Goal: Transaction & Acquisition: Book appointment/travel/reservation

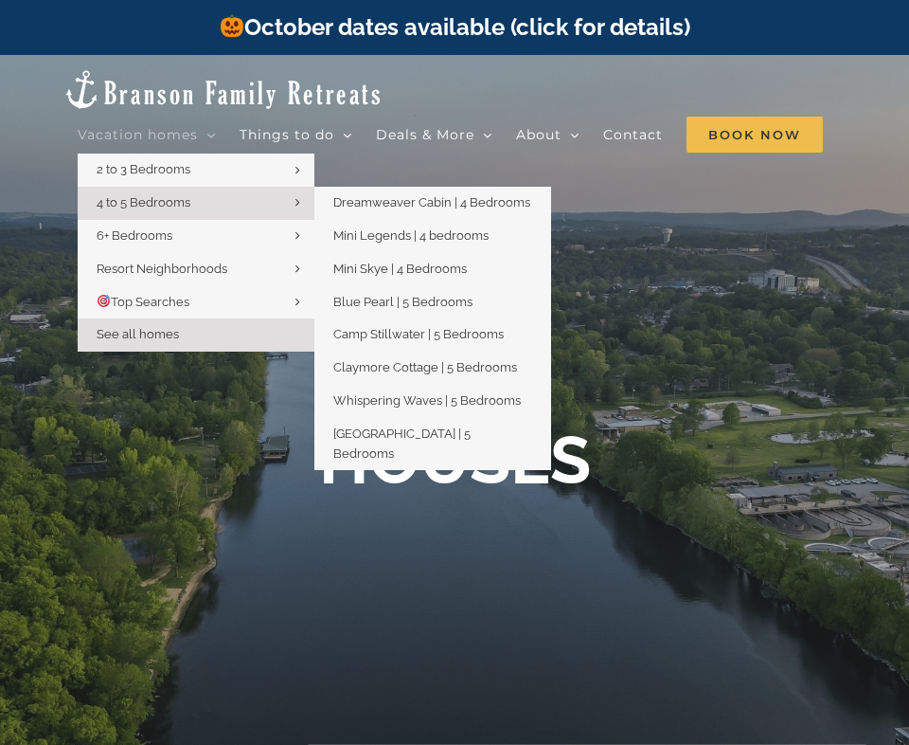
click at [167, 195] on span "4 to 5 Bedrooms" at bounding box center [144, 202] width 94 height 14
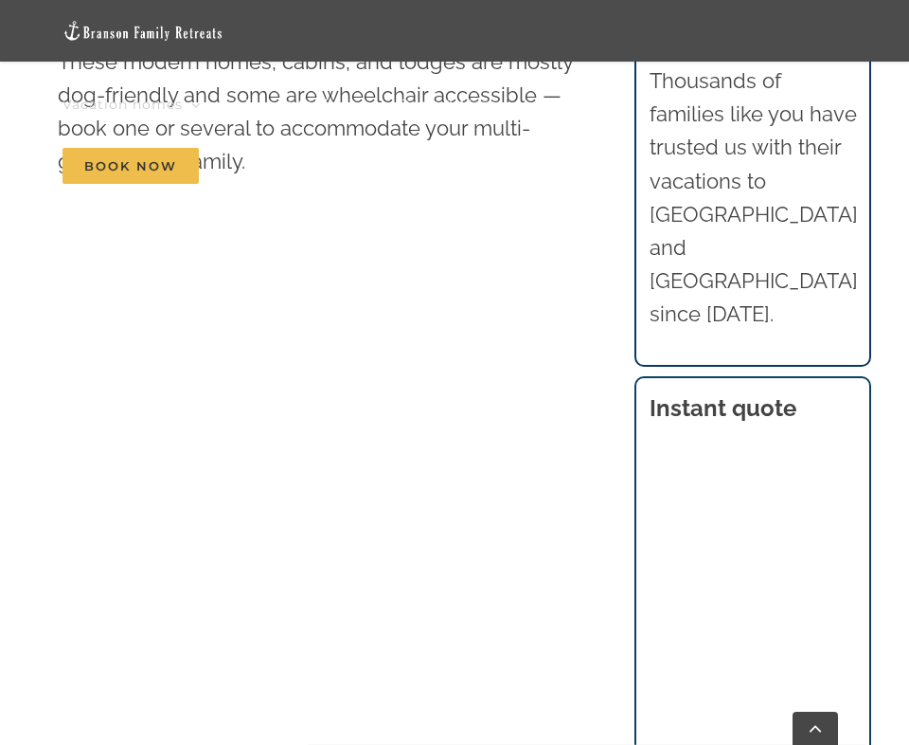
scroll to position [1042, 0]
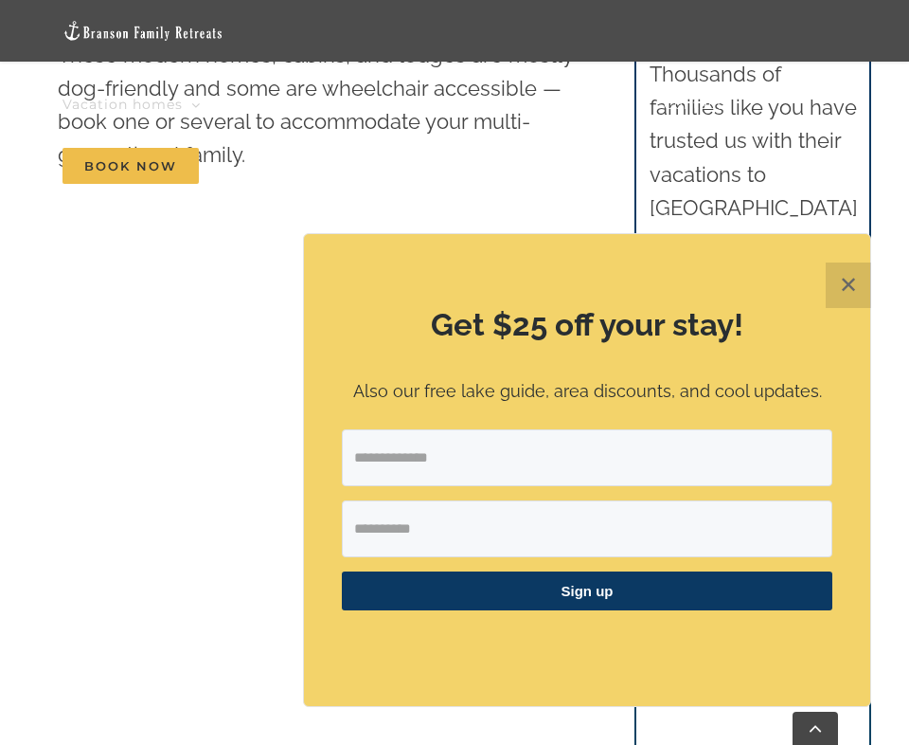
click at [844, 285] on button "✕" at bounding box center [848, 284] width 45 height 45
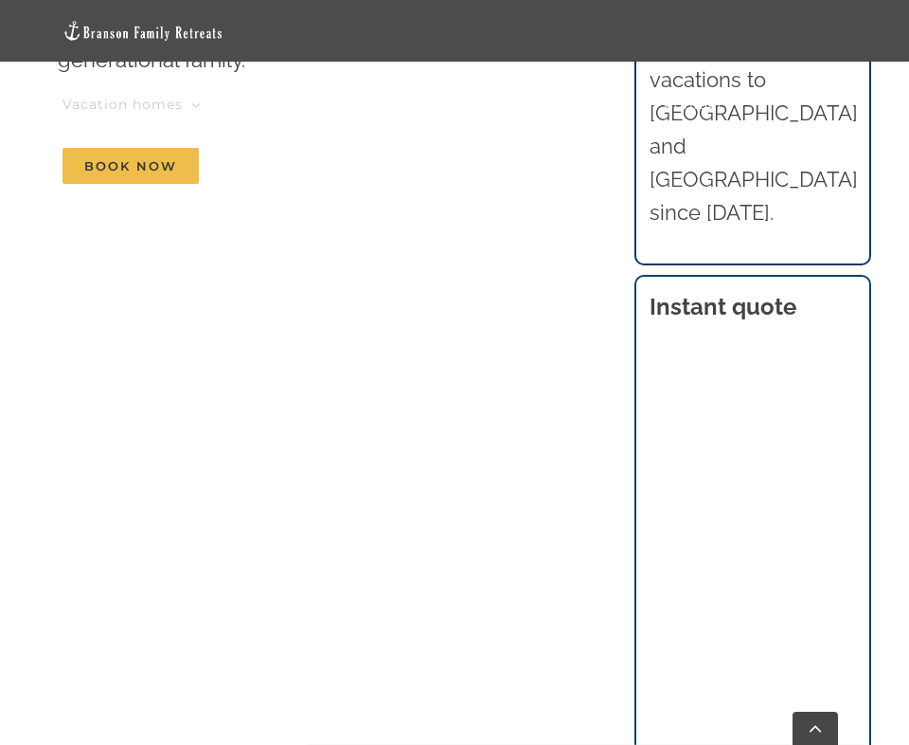
scroll to position [1110, 0]
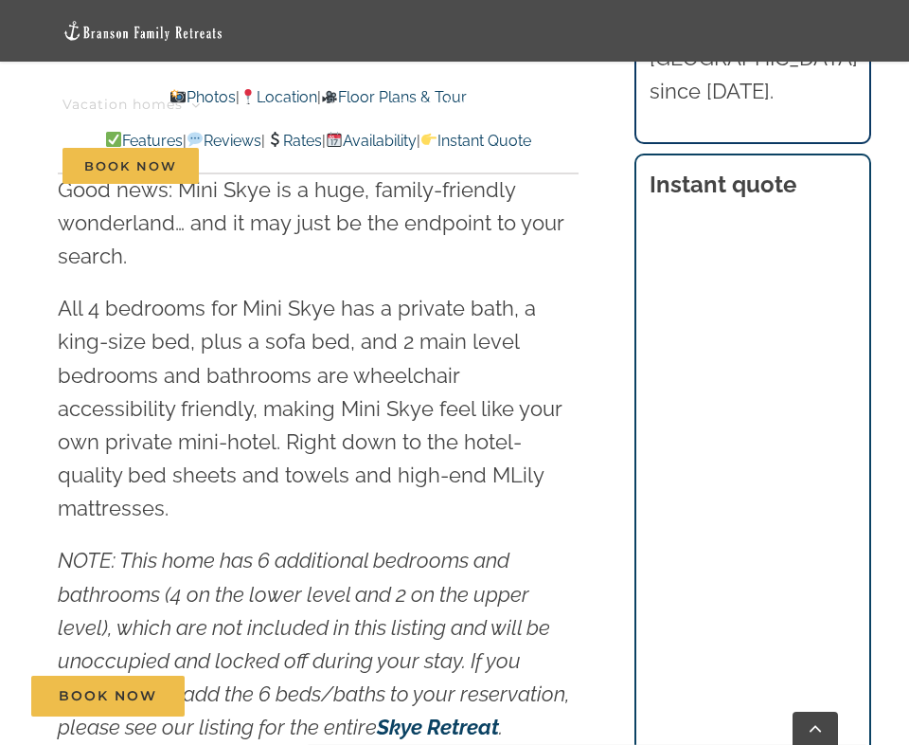
scroll to position [2084, 0]
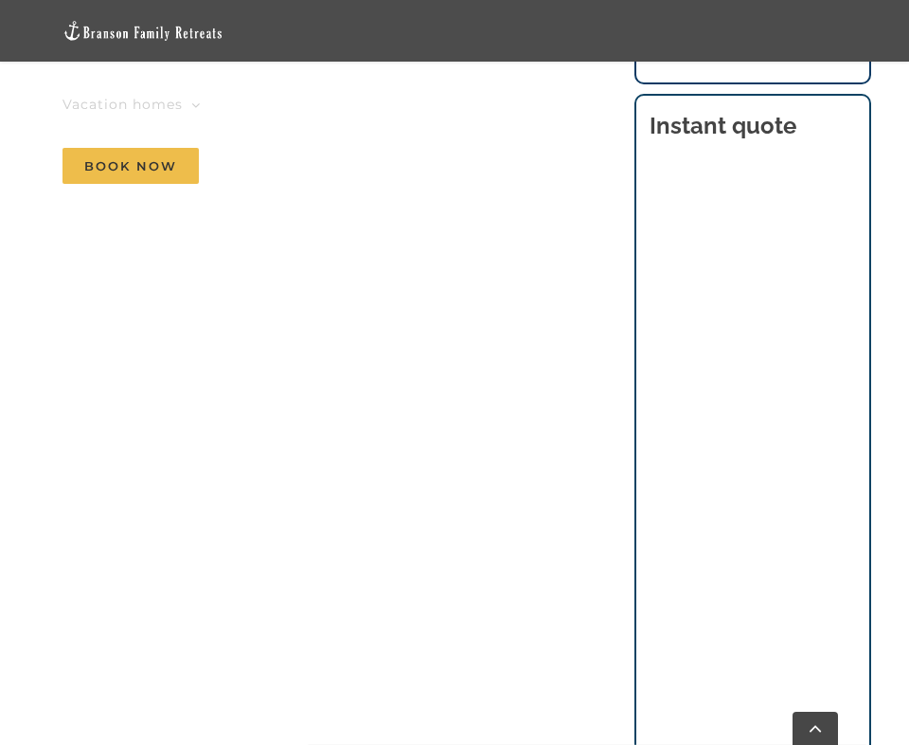
scroll to position [1300, 0]
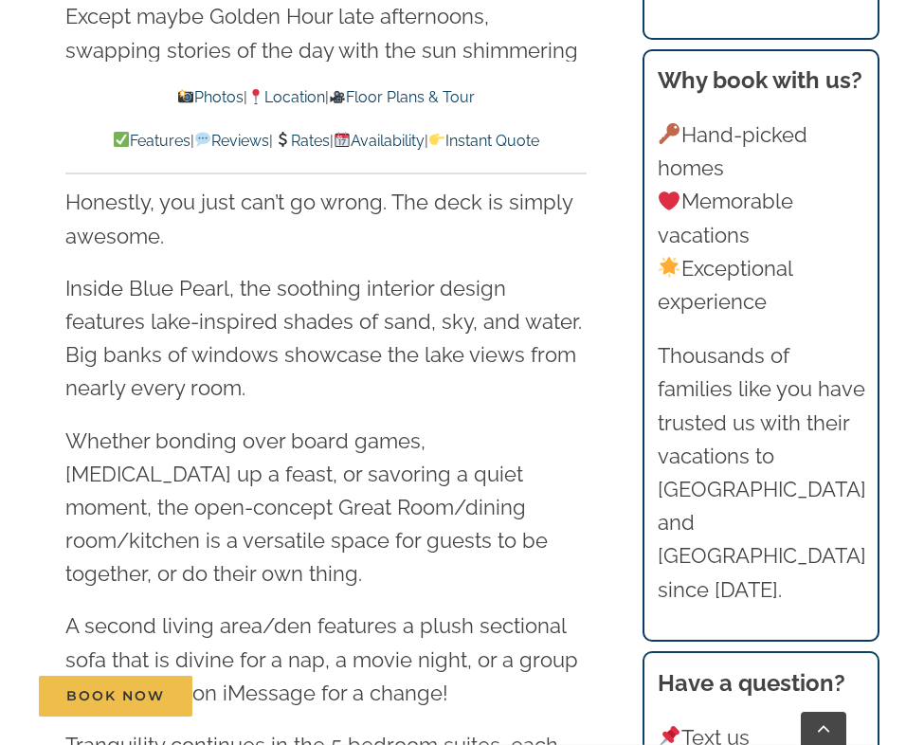
scroll to position [2653, 0]
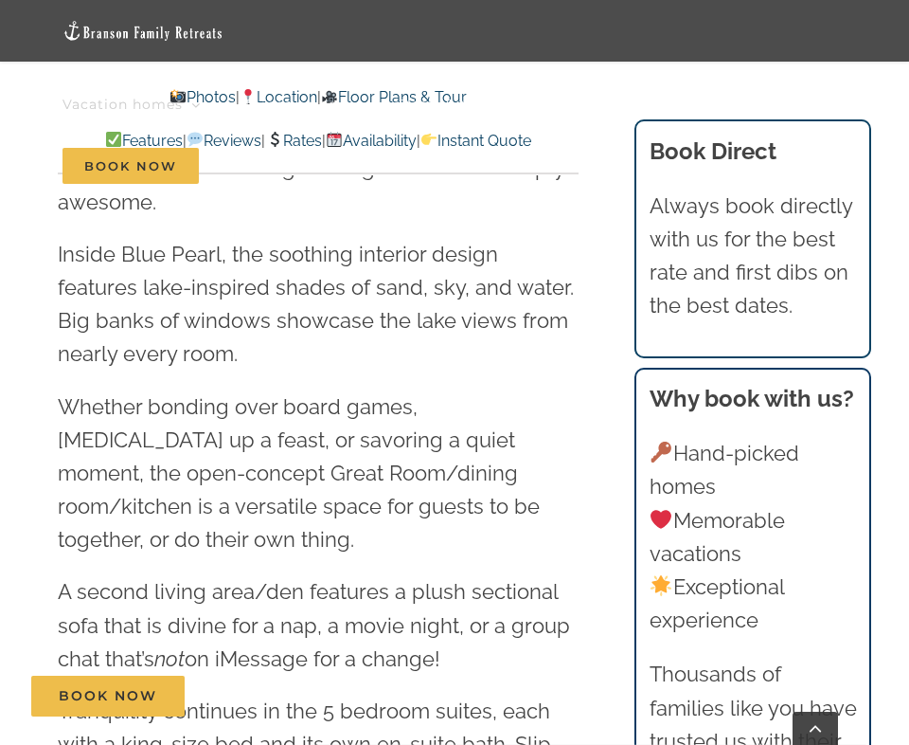
click at [332, 139] on nav "Vacation homes 2 to 3 Bedrooms Mini Camp | 2 Bedrooms Mini Pearl | 2 Bedrooms M…" at bounding box center [455, 135] width 784 height 123
click at [166, 158] on span "Book Now" at bounding box center [131, 166] width 136 height 36
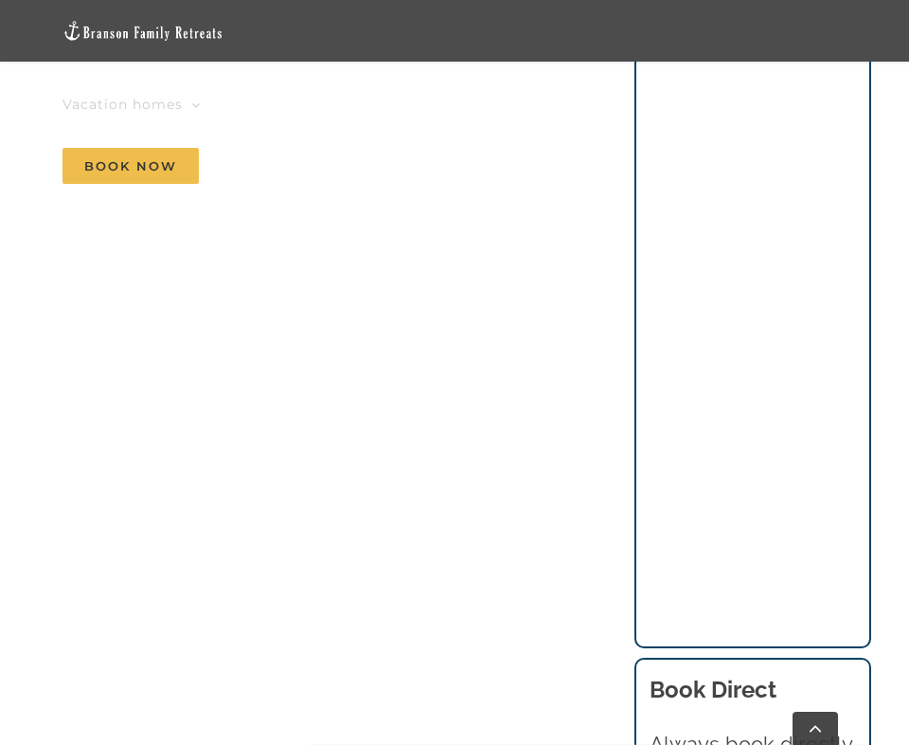
scroll to position [1507, 0]
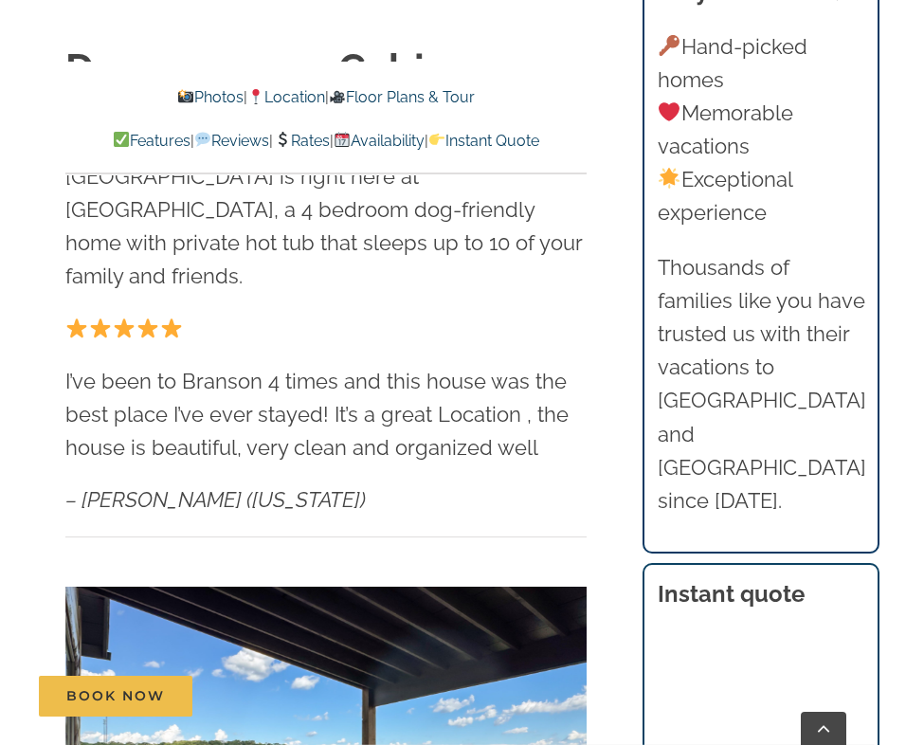
scroll to position [947, 0]
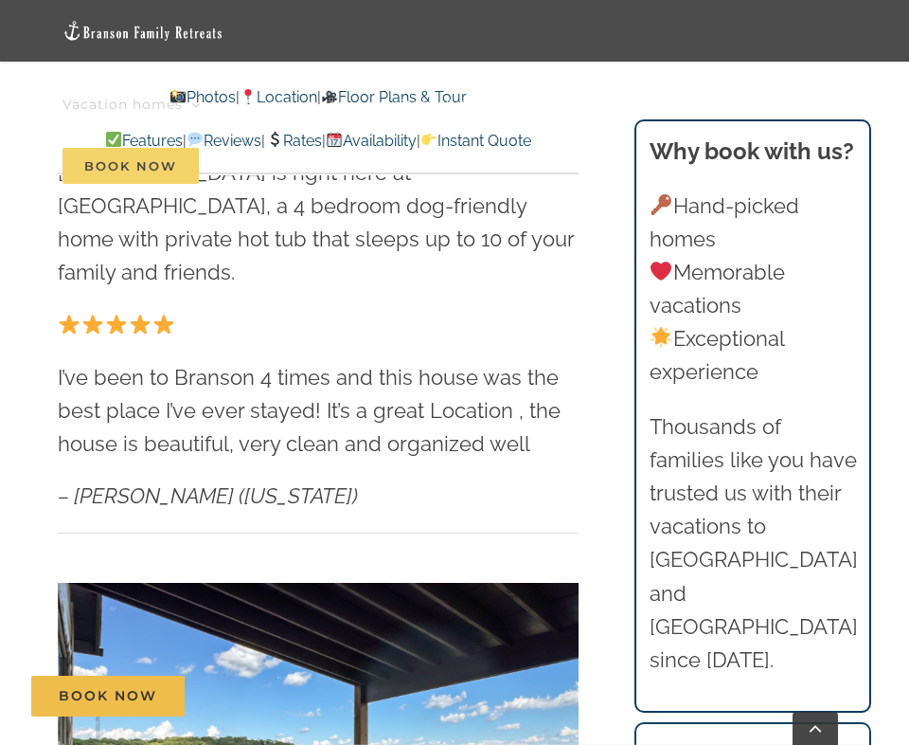
click at [132, 173] on span "Book Now" at bounding box center [131, 166] width 136 height 36
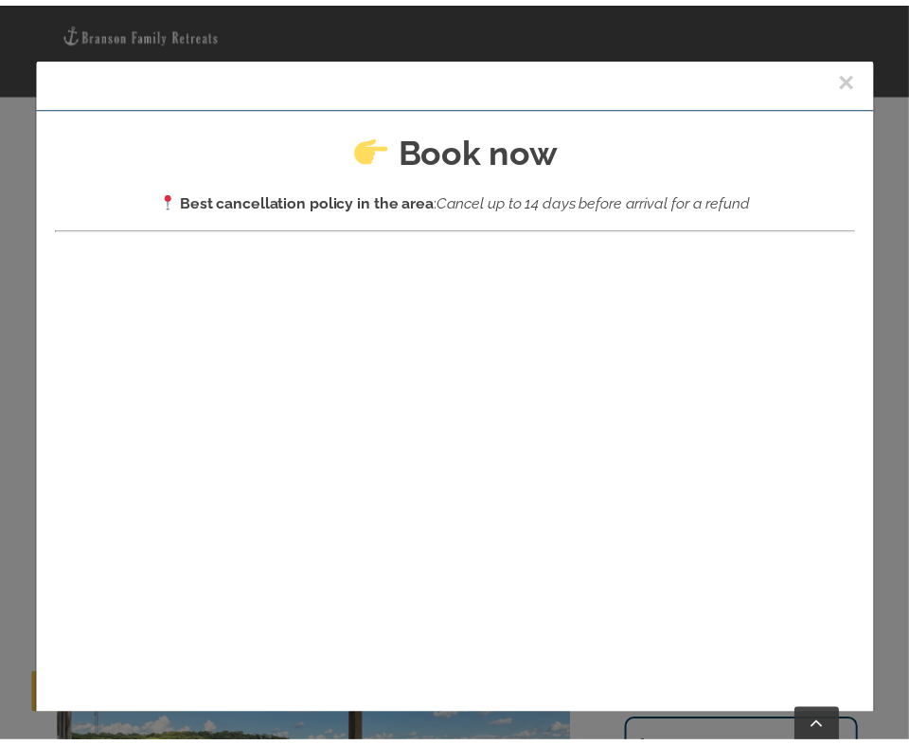
scroll to position [0, 0]
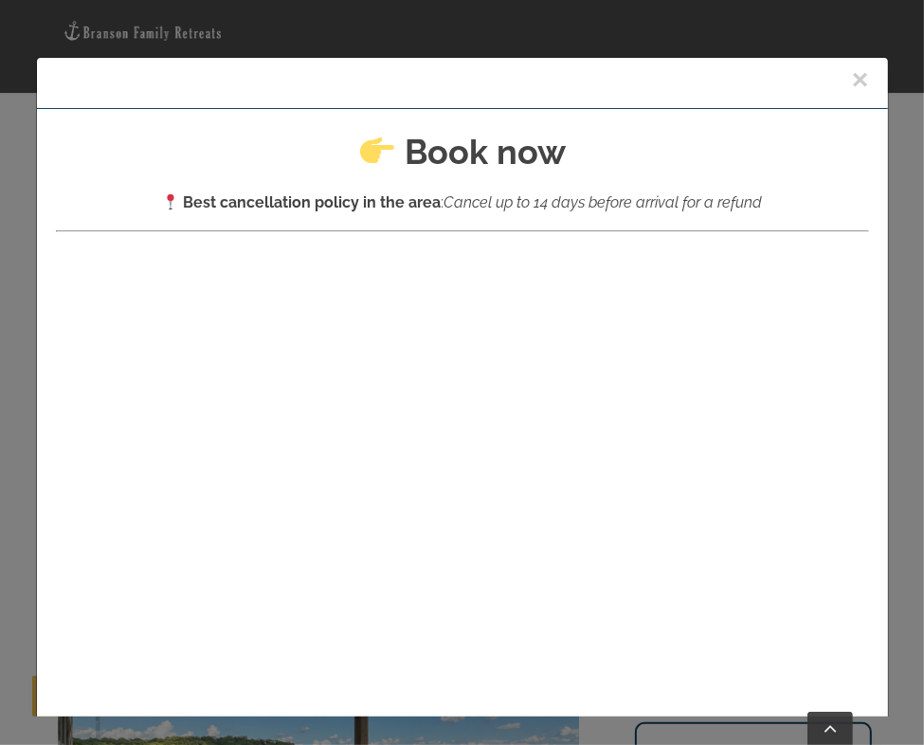
click at [852, 75] on button "×" at bounding box center [860, 79] width 17 height 28
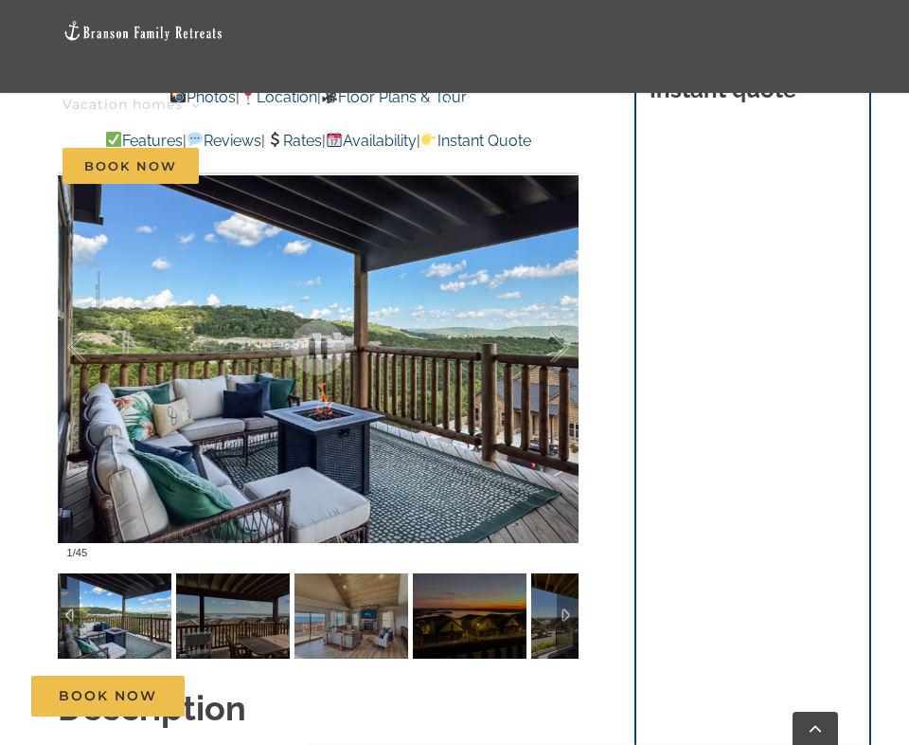
scroll to position [1611, 0]
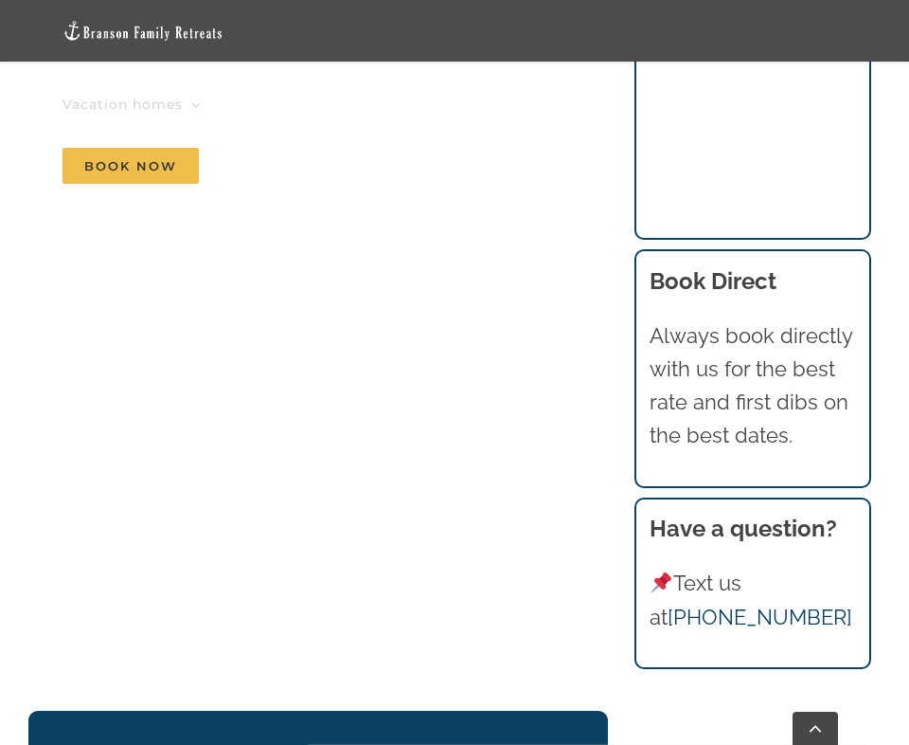
scroll to position [1885, 0]
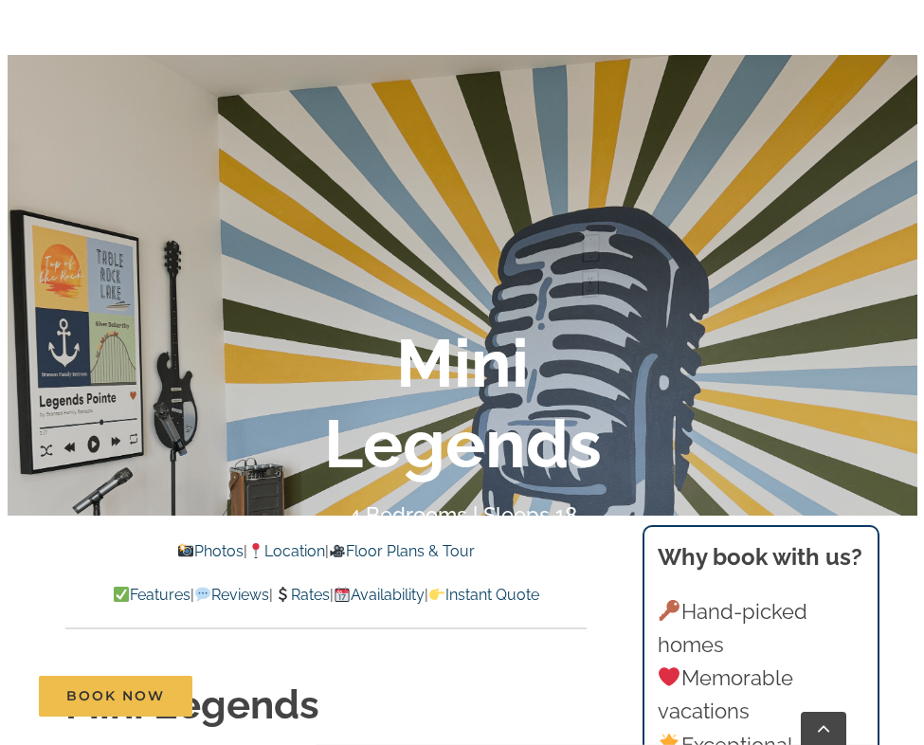
scroll to position [663, 0]
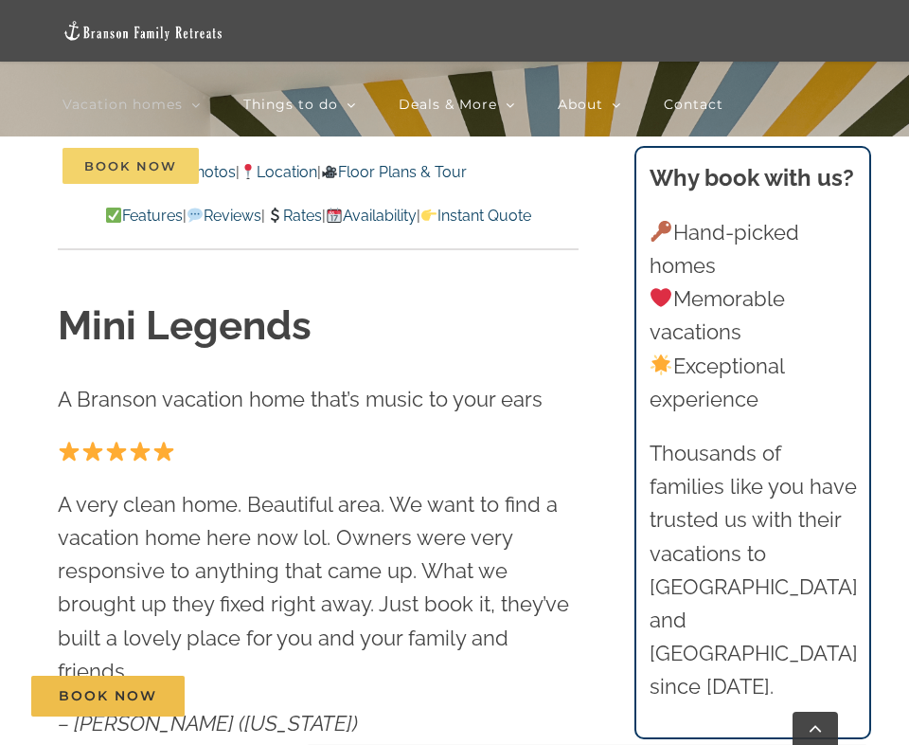
click at [119, 163] on span "Book Now" at bounding box center [131, 166] width 136 height 36
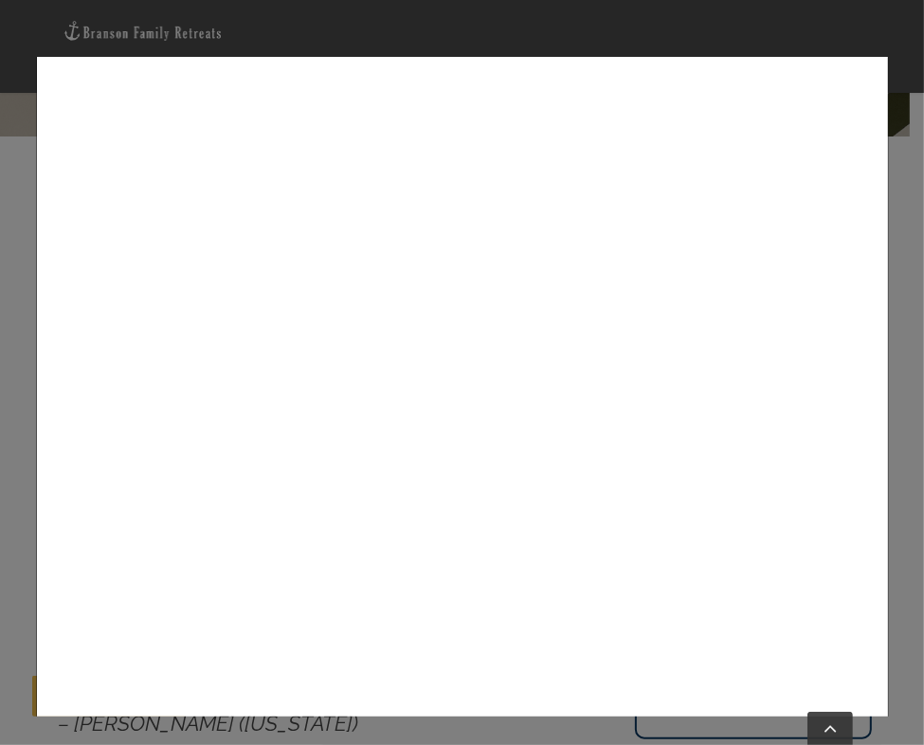
scroll to position [284, 0]
